Goal: Information Seeking & Learning: Learn about a topic

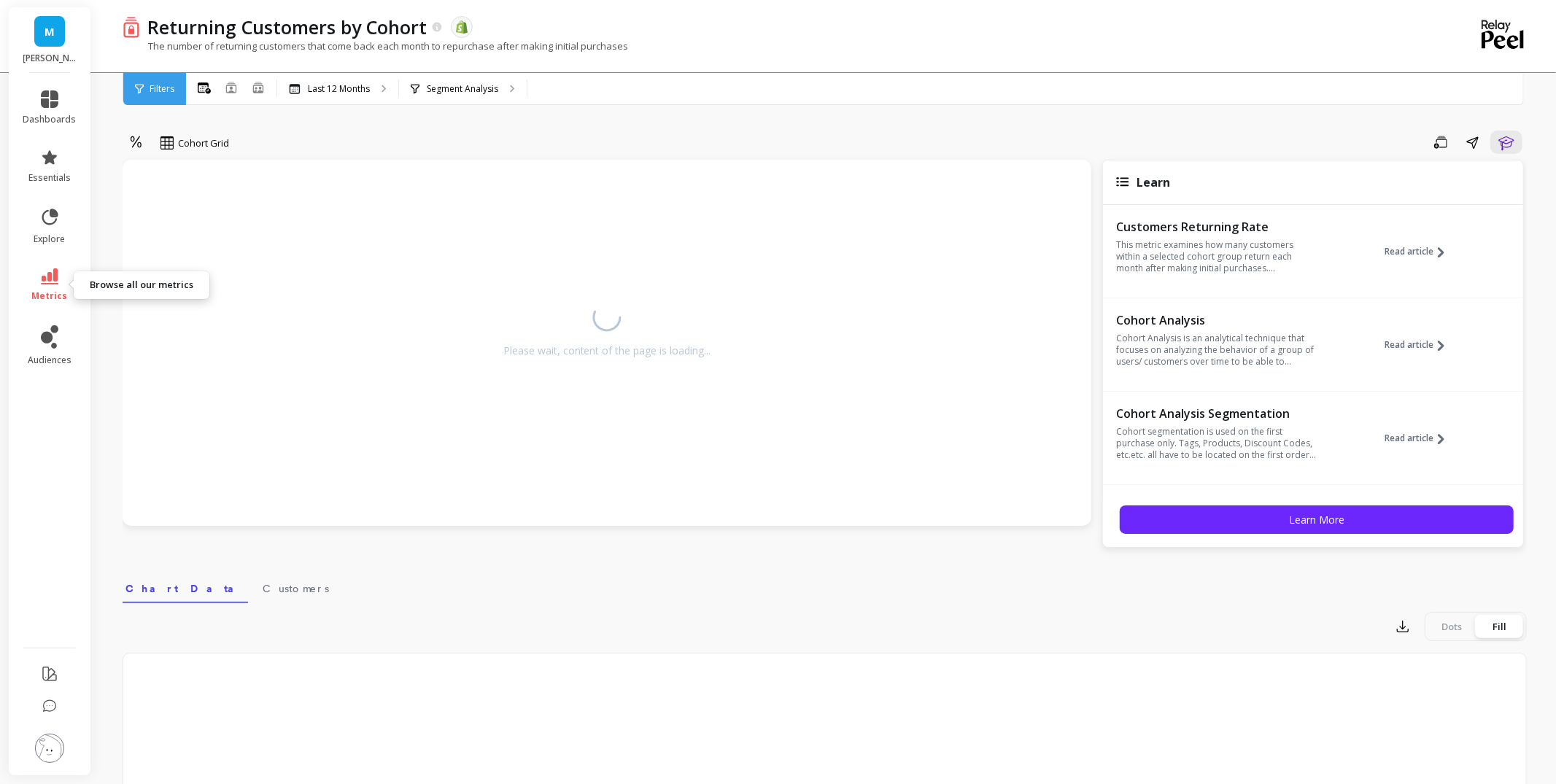
click at [50, 282] on icon at bounding box center [49, 276] width 17 height 16
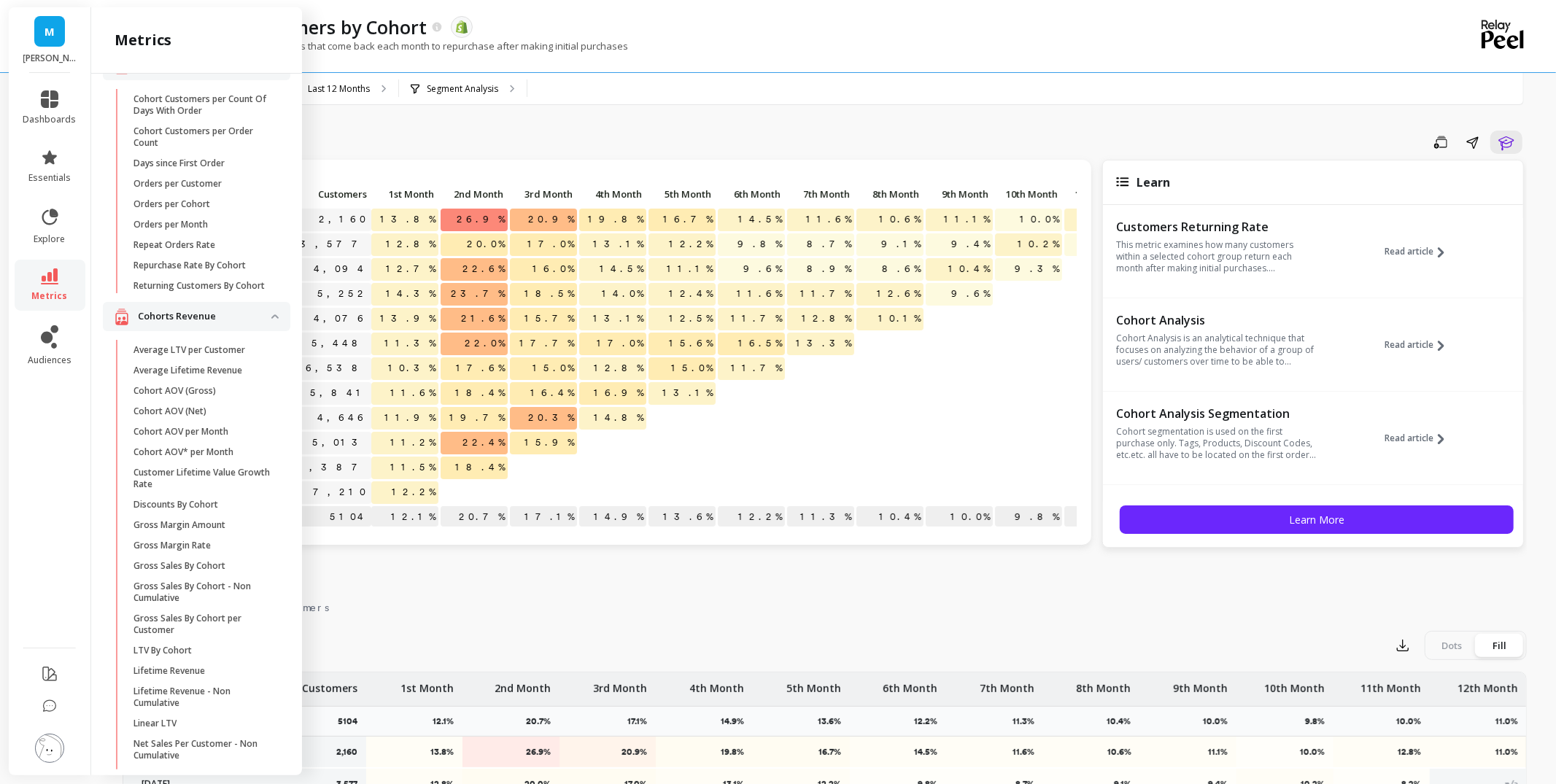
scroll to position [191, 0]
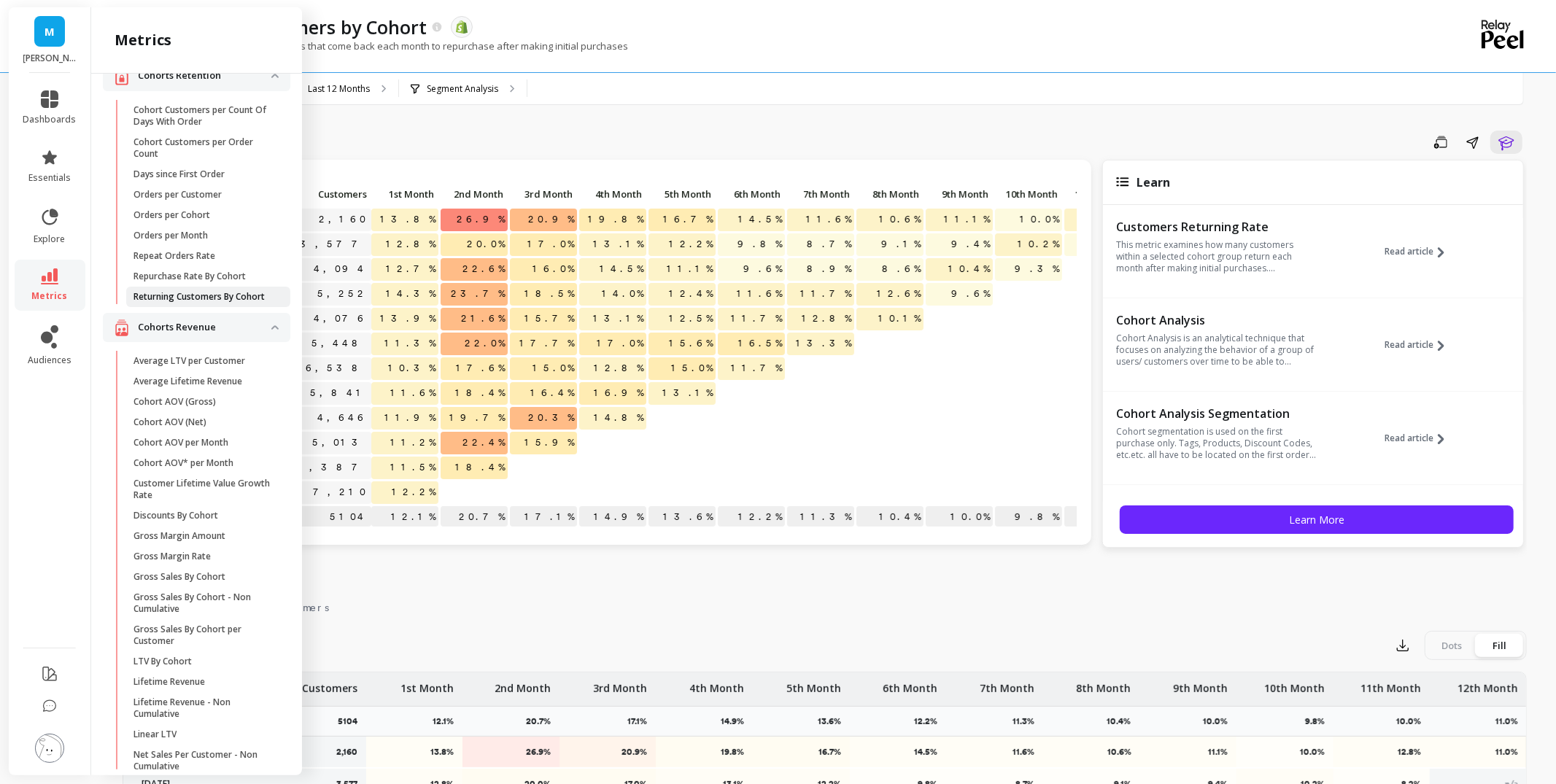
click at [239, 297] on p "Returning Customers By Cohort" at bounding box center [200, 296] width 132 height 11
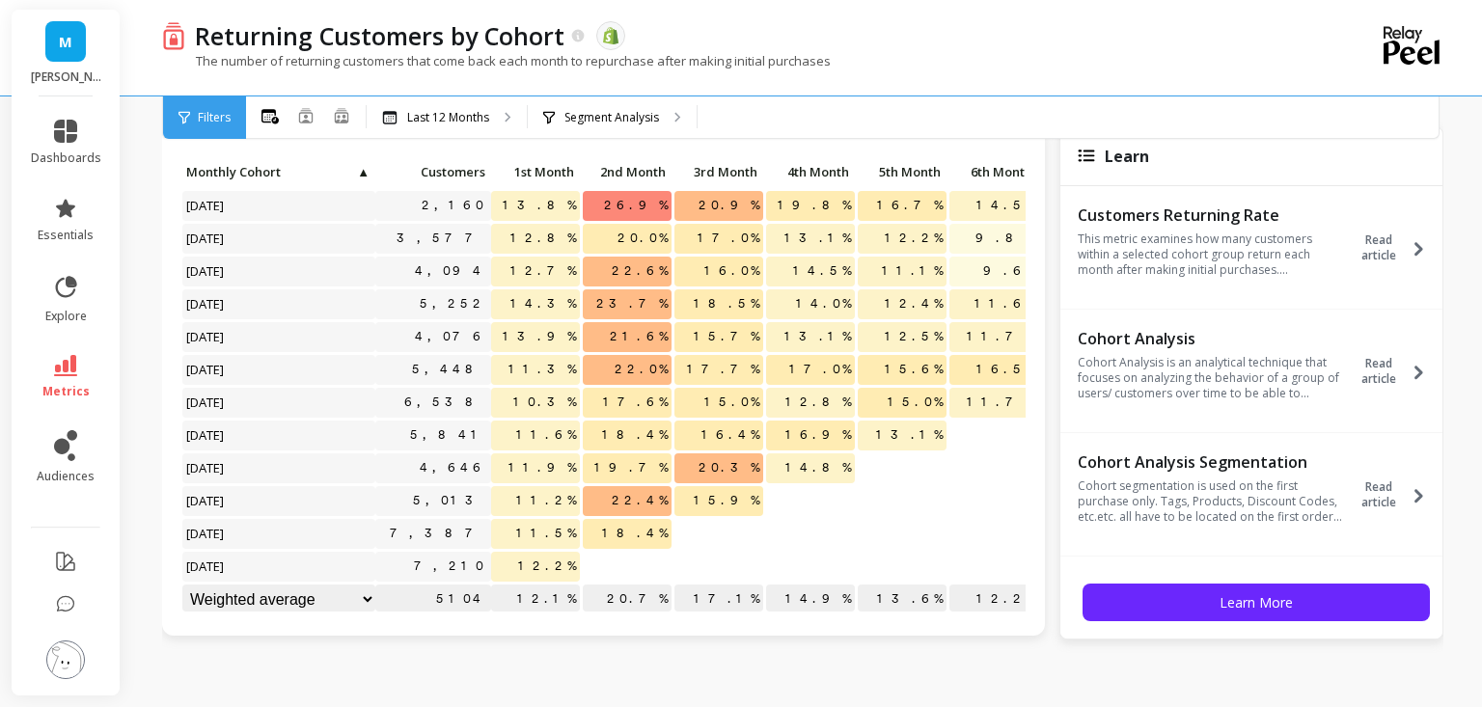
scroll to position [86, 0]
click at [757, 465] on span "20.3%" at bounding box center [729, 467] width 69 height 29
drag, startPoint x: 631, startPoint y: 504, endPoint x: 717, endPoint y: 471, distance: 91.9
click at [666, 503] on span "22.4%" at bounding box center [640, 499] width 64 height 29
click at [720, 470] on p "20.3%" at bounding box center [718, 467] width 89 height 29
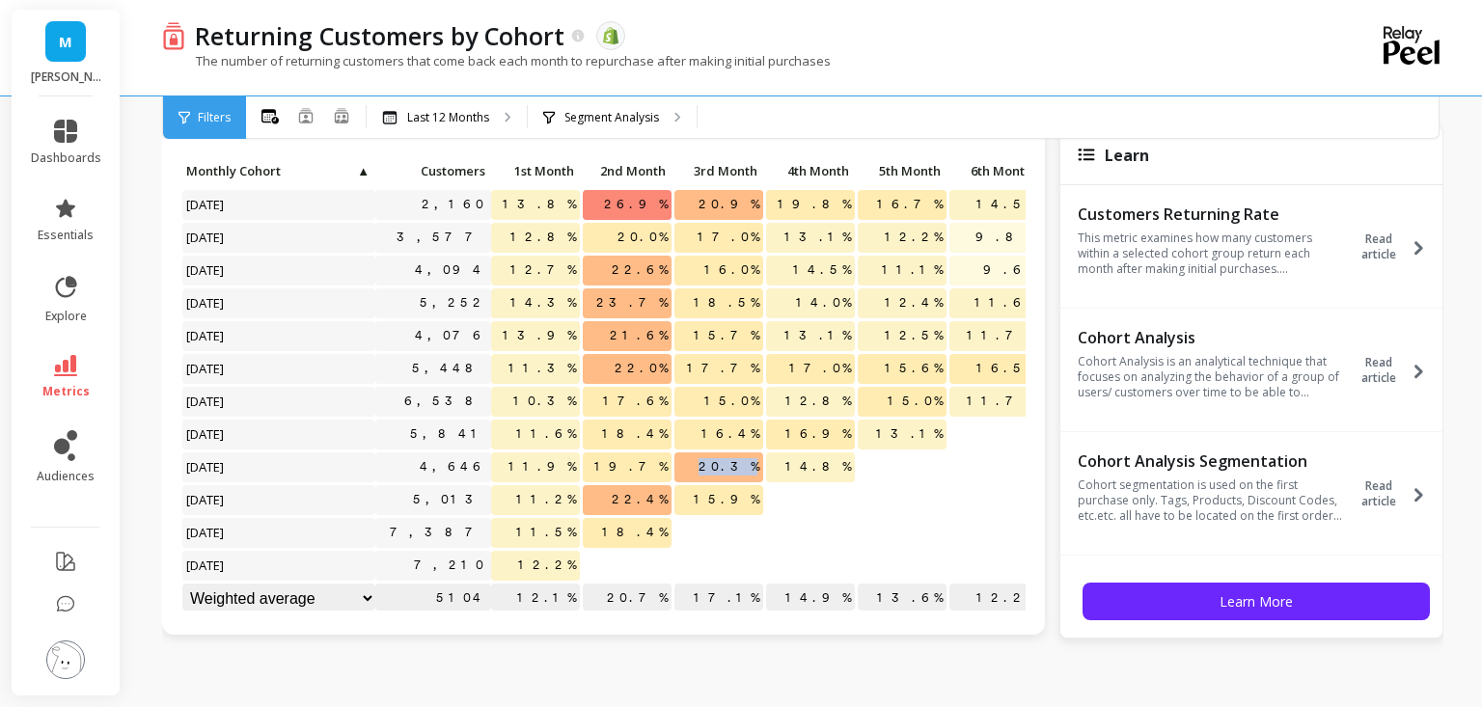
drag, startPoint x: 726, startPoint y: 467, endPoint x: 761, endPoint y: 466, distance: 35.7
click at [761, 466] on span "20.3%" at bounding box center [729, 467] width 69 height 29
drag, startPoint x: 638, startPoint y: 499, endPoint x: 669, endPoint y: 500, distance: 30.9
click at [669, 500] on span "22.4%" at bounding box center [640, 499] width 64 height 29
drag, startPoint x: 716, startPoint y: 468, endPoint x: 754, endPoint y: 471, distance: 37.7
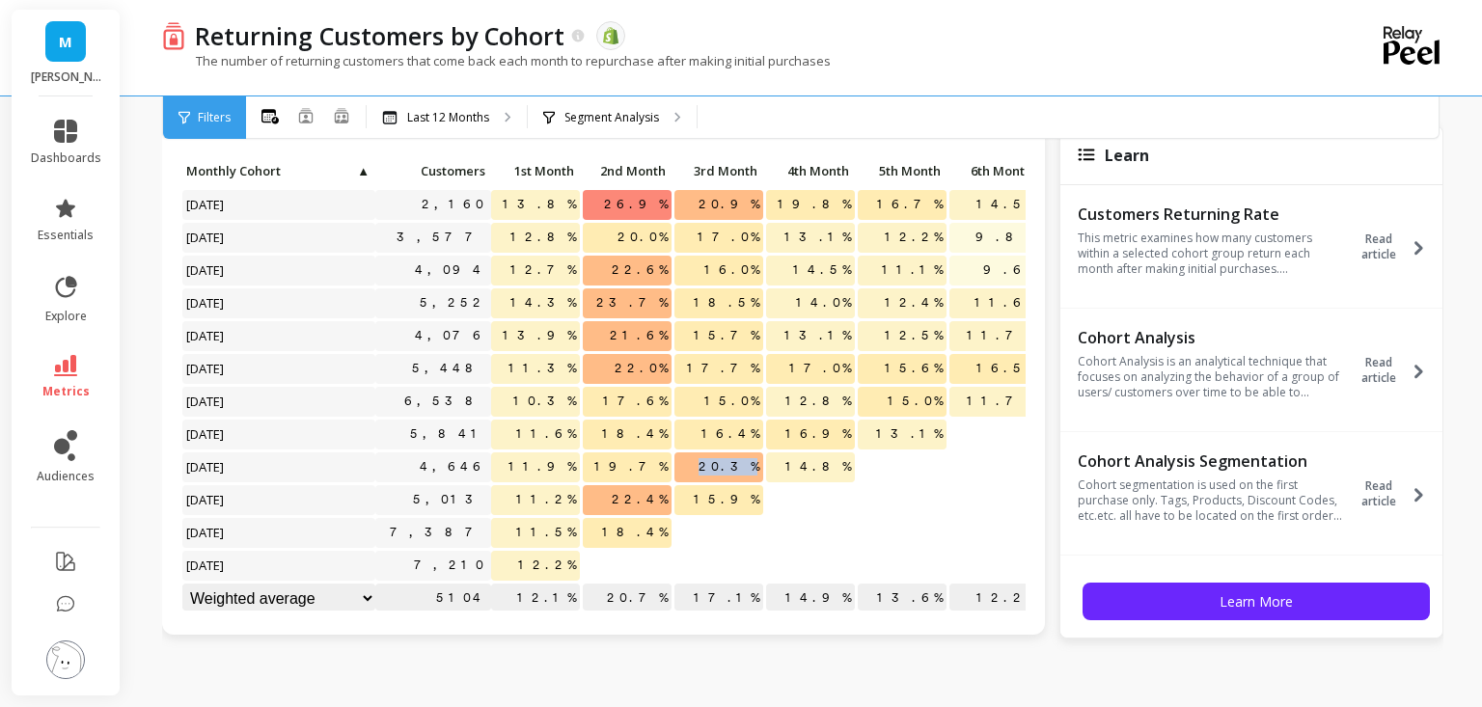
click at [754, 471] on p "20.3%" at bounding box center [718, 467] width 89 height 29
click at [626, 499] on p "22.4%" at bounding box center [627, 499] width 89 height 29
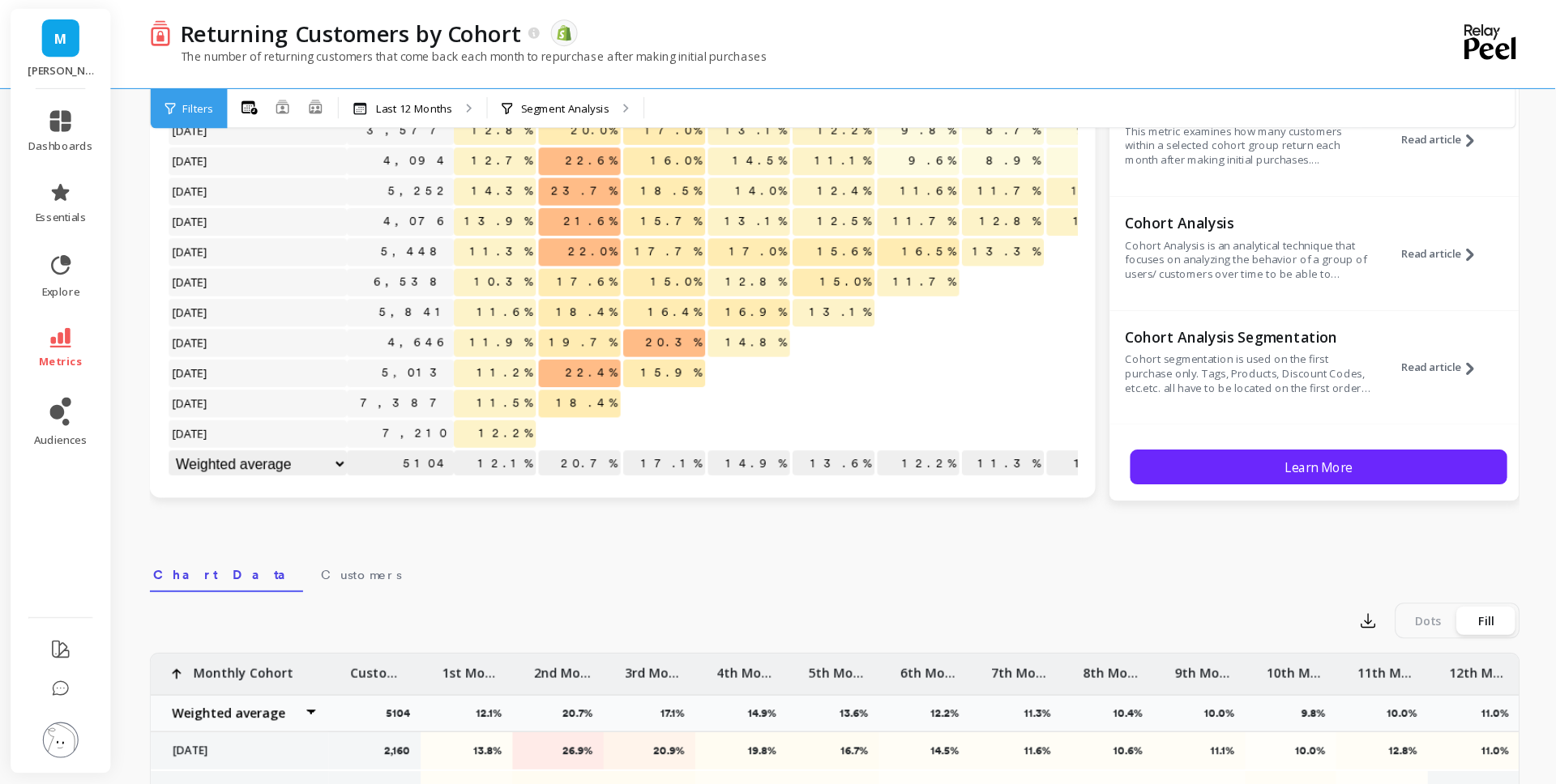
scroll to position [152, 0]
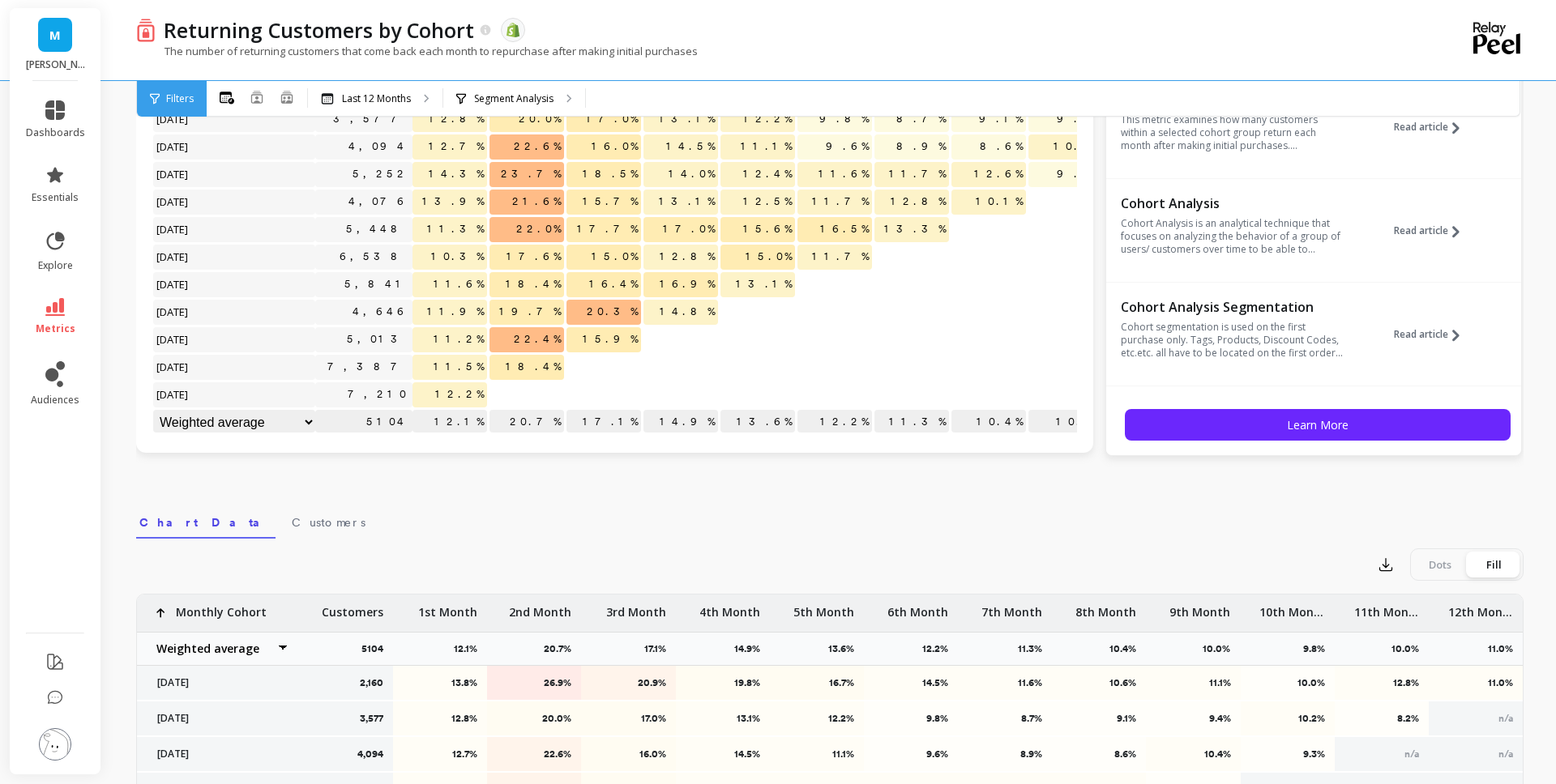
drag, startPoint x: 901, startPoint y: 518, endPoint x: 775, endPoint y: 230, distance: 314.4
click at [901, 518] on nav "Chart Data Customers" at bounding box center [830, 520] width 1387 height 37
